Goal: Find contact information: Find contact information

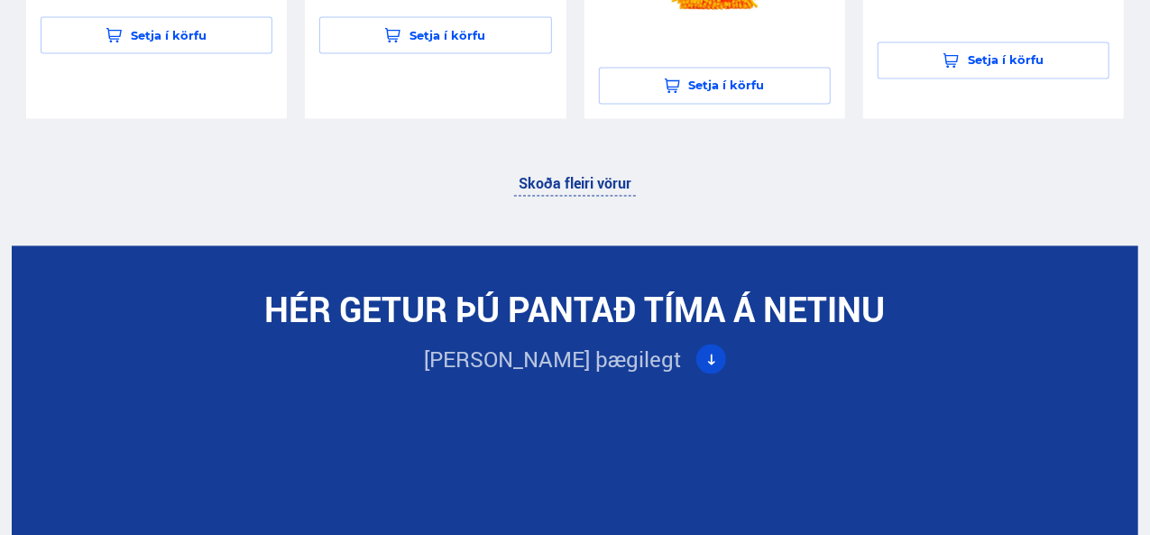
scroll to position [5119, 0]
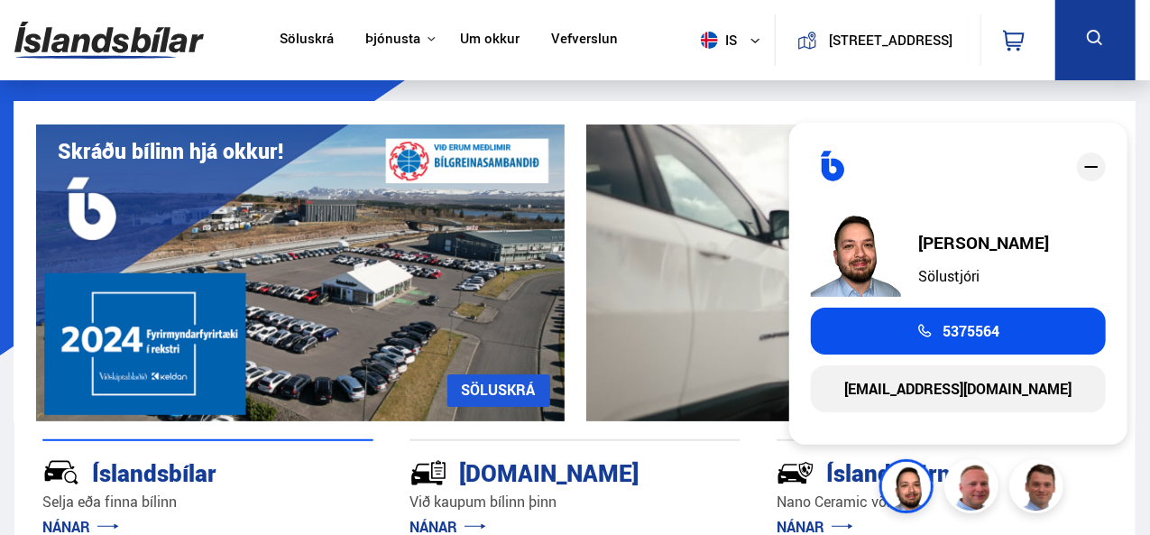
click at [480, 41] on link "Um okkur" at bounding box center [490, 40] width 60 height 19
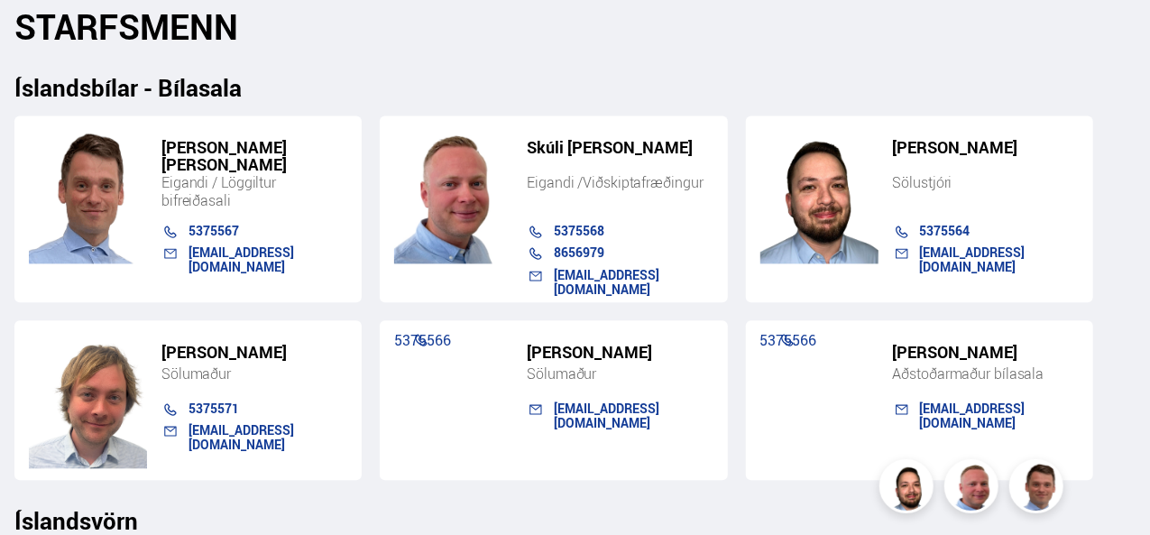
scroll to position [1813, 0]
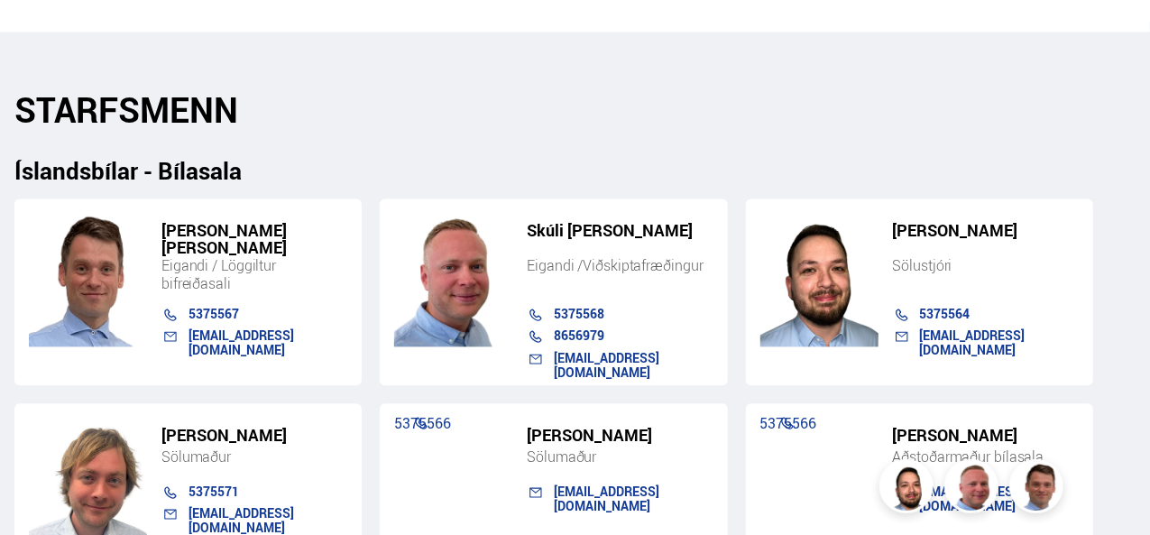
click at [930, 326] on link "hakon@islandsbilar.is" at bounding box center [973, 342] width 106 height 32
drag, startPoint x: 684, startPoint y: 419, endPoint x: 554, endPoint y: 417, distance: 129.9
click at [554, 484] on div "viktor@islandsbilar.is" at bounding box center [633, 498] width 159 height 29
drag, startPoint x: 575, startPoint y: 421, endPoint x: 979, endPoint y: 68, distance: 536.9
click at [979, 89] on h2 "STARFSMENN" at bounding box center [574, 109] width 1121 height 41
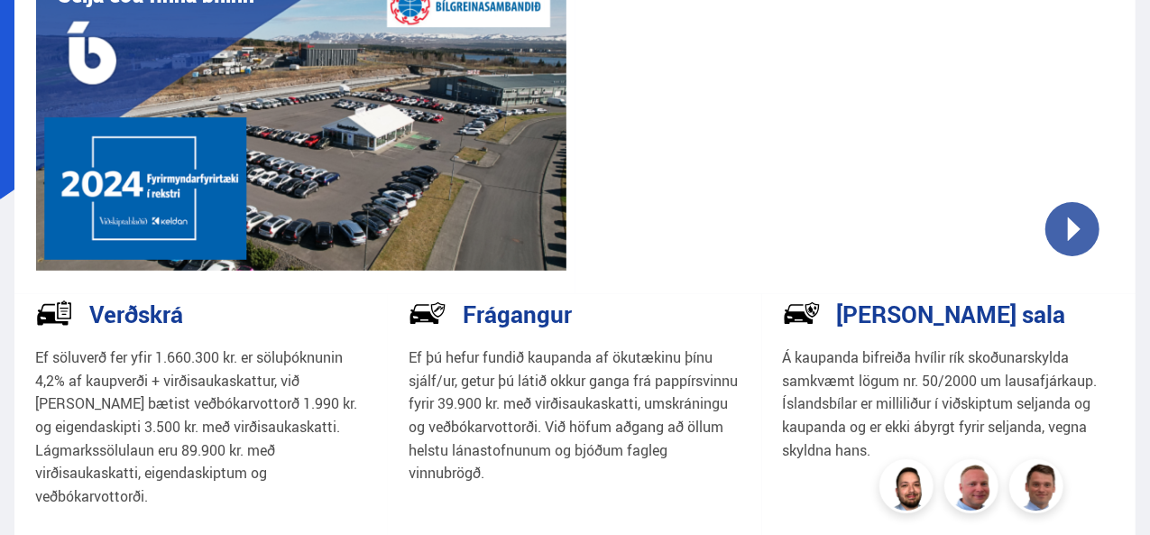
scroll to position [168, 0]
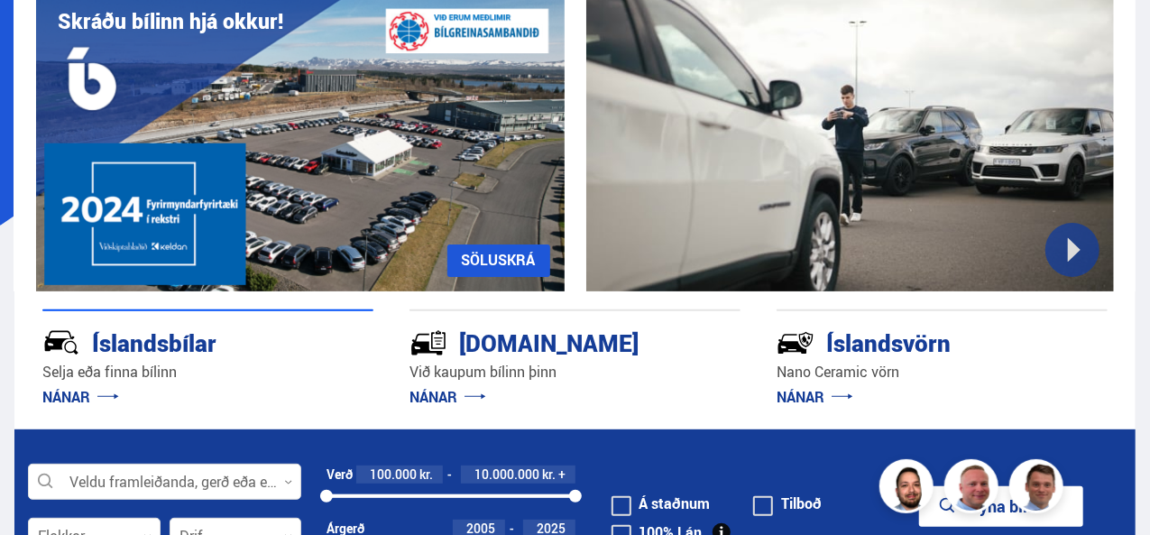
scroll to position [132, 0]
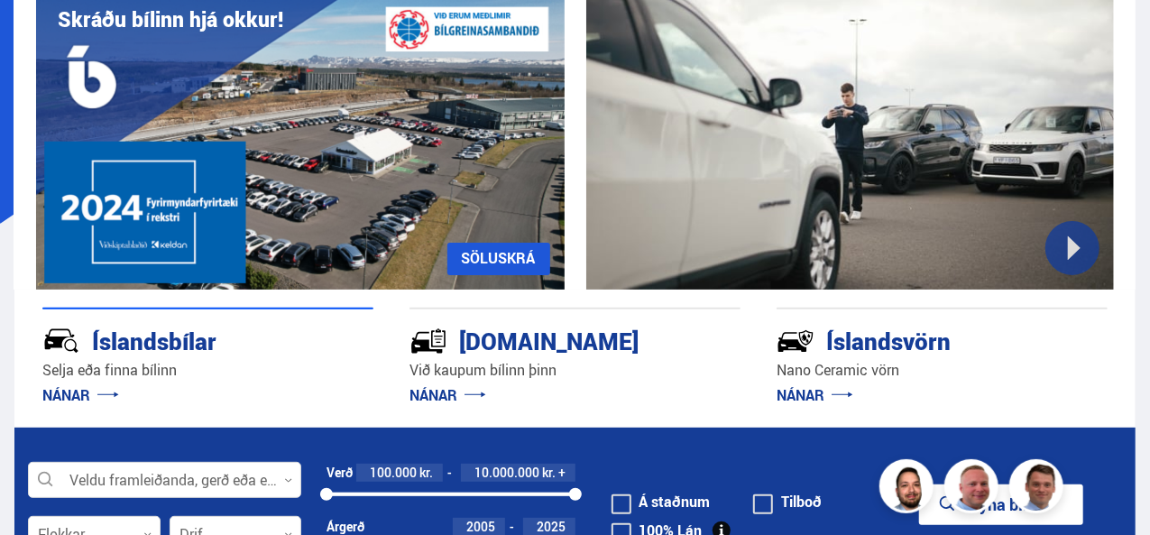
click at [902, 345] on div "Íslandsvörn" at bounding box center [910, 340] width 267 height 32
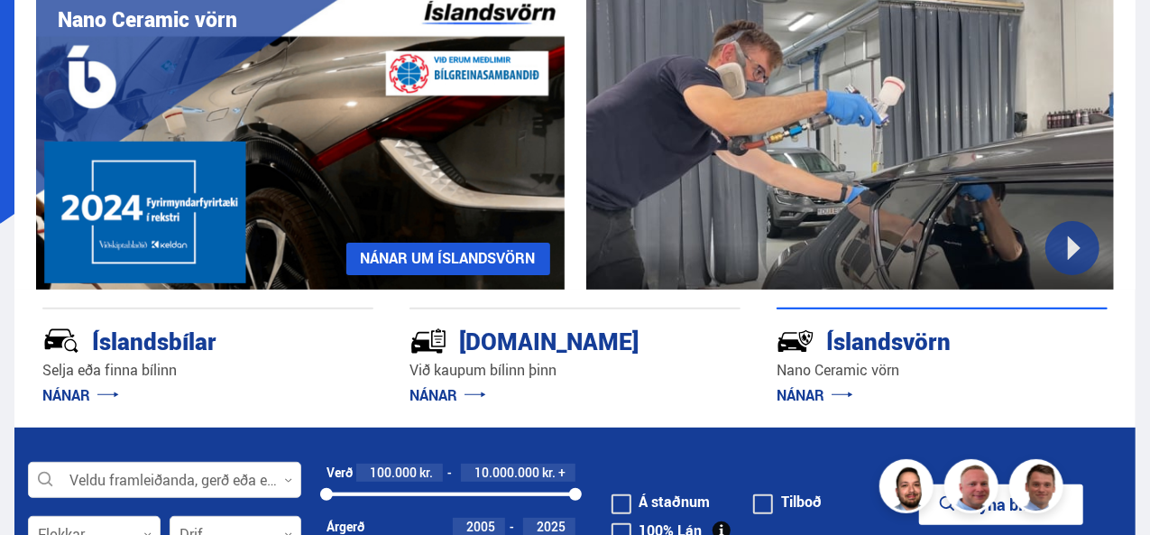
click at [390, 257] on link "NÁNAR UM ÍSLANDSVÖRN" at bounding box center [448, 259] width 204 height 32
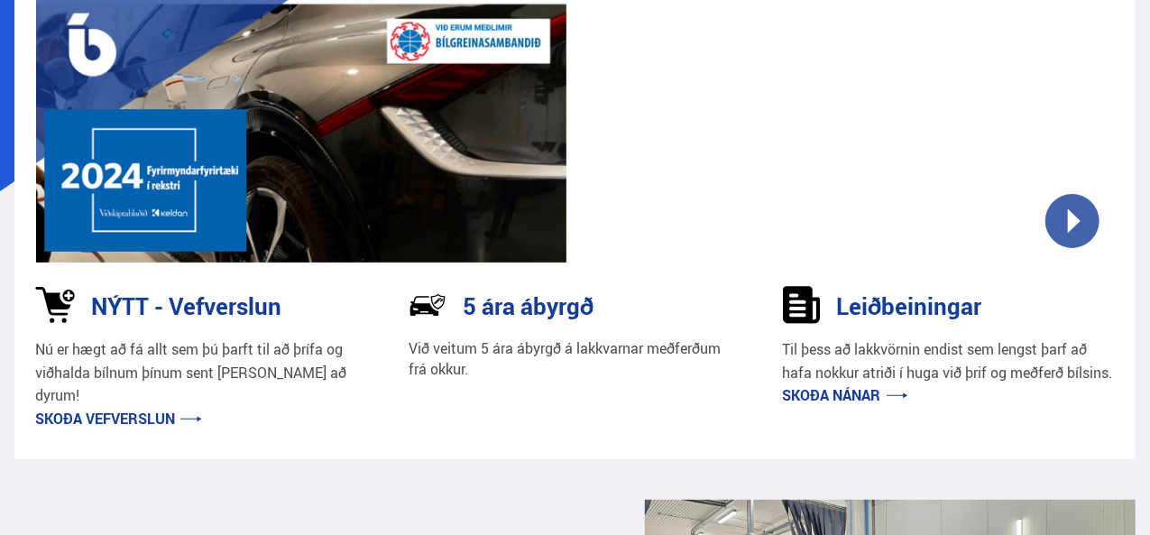
scroll to position [172, 0]
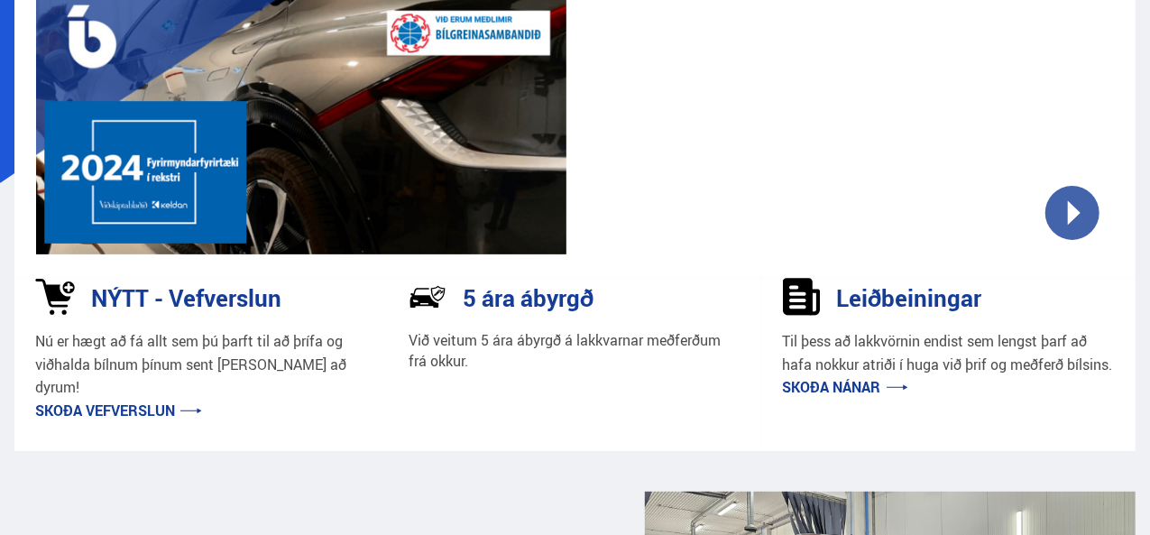
click at [828, 397] on link "Skoða nánar" at bounding box center [845, 387] width 125 height 20
